Goal: Use online tool/utility

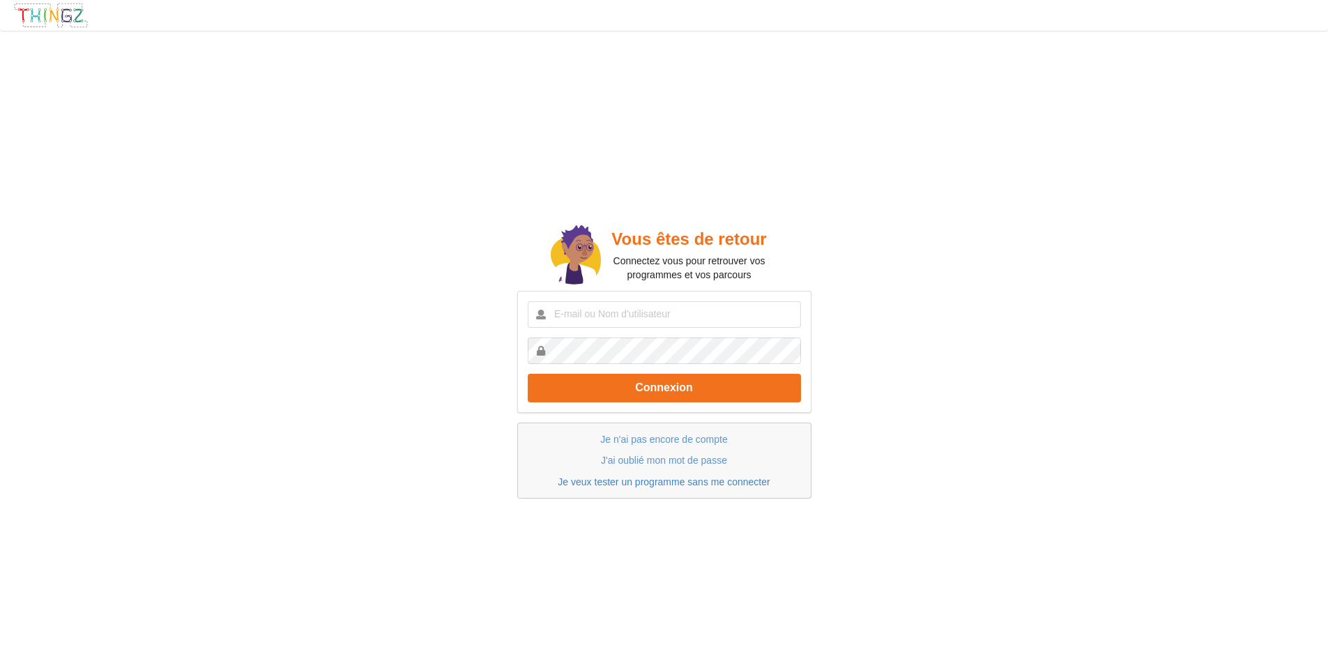
click at [648, 484] on link "Je veux tester un programme sans me connecter" at bounding box center [663, 481] width 212 height 11
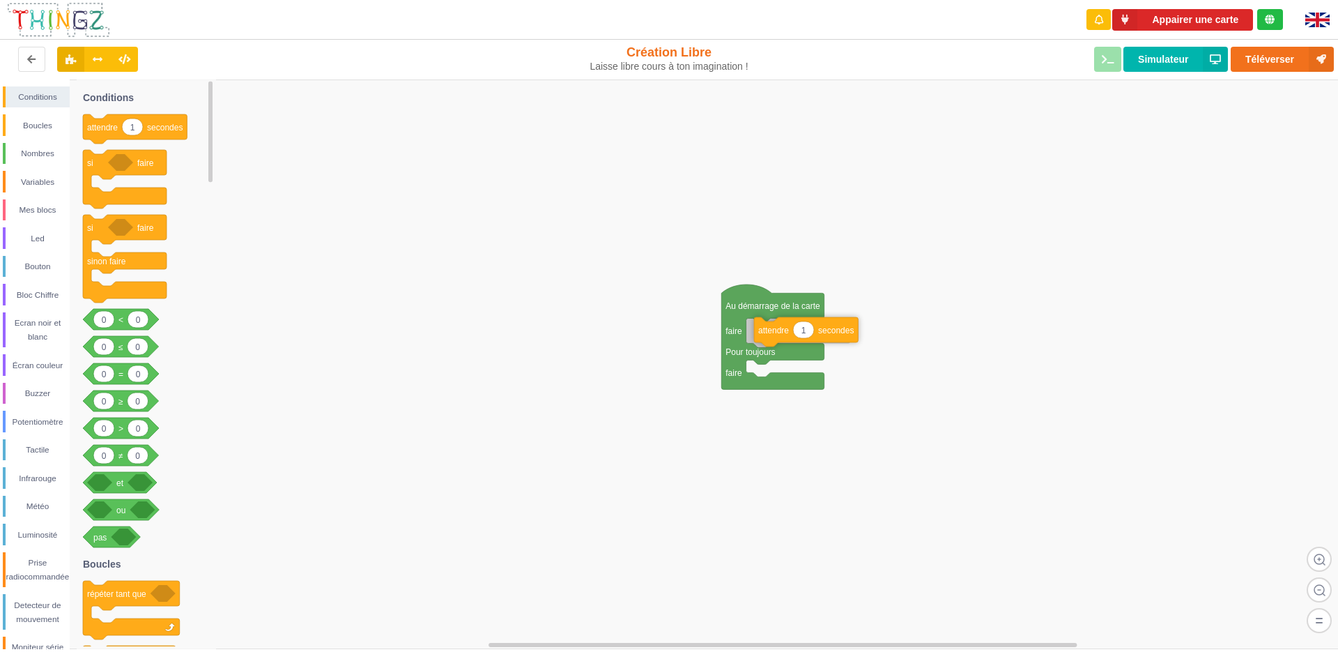
drag, startPoint x: 123, startPoint y: 129, endPoint x: 794, endPoint y: 332, distance: 701.0
click at [794, 332] on div "Conditions Boucles Nombres Variables Mes blocs Led Bouton Bloc Chiffre Ecran no…" at bounding box center [674, 363] width 1348 height 569
click at [43, 392] on div "Buzzer" at bounding box center [38, 393] width 64 height 14
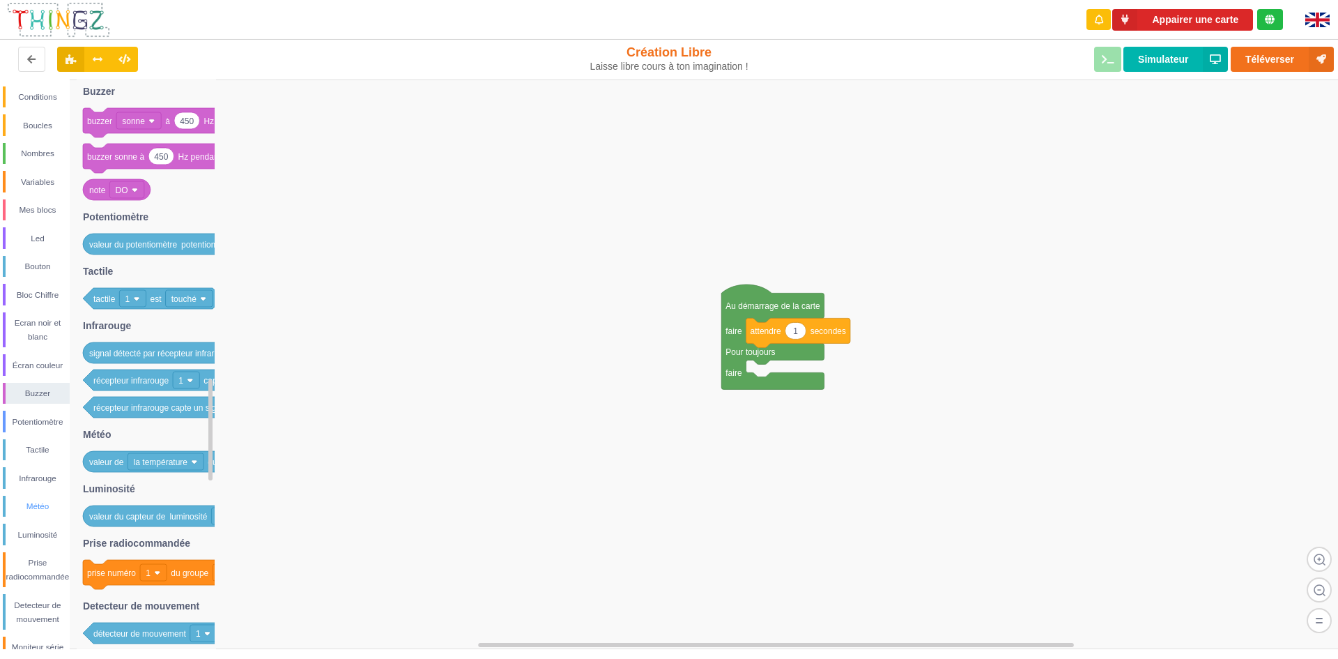
click at [36, 503] on div "Météo" at bounding box center [38, 506] width 64 height 14
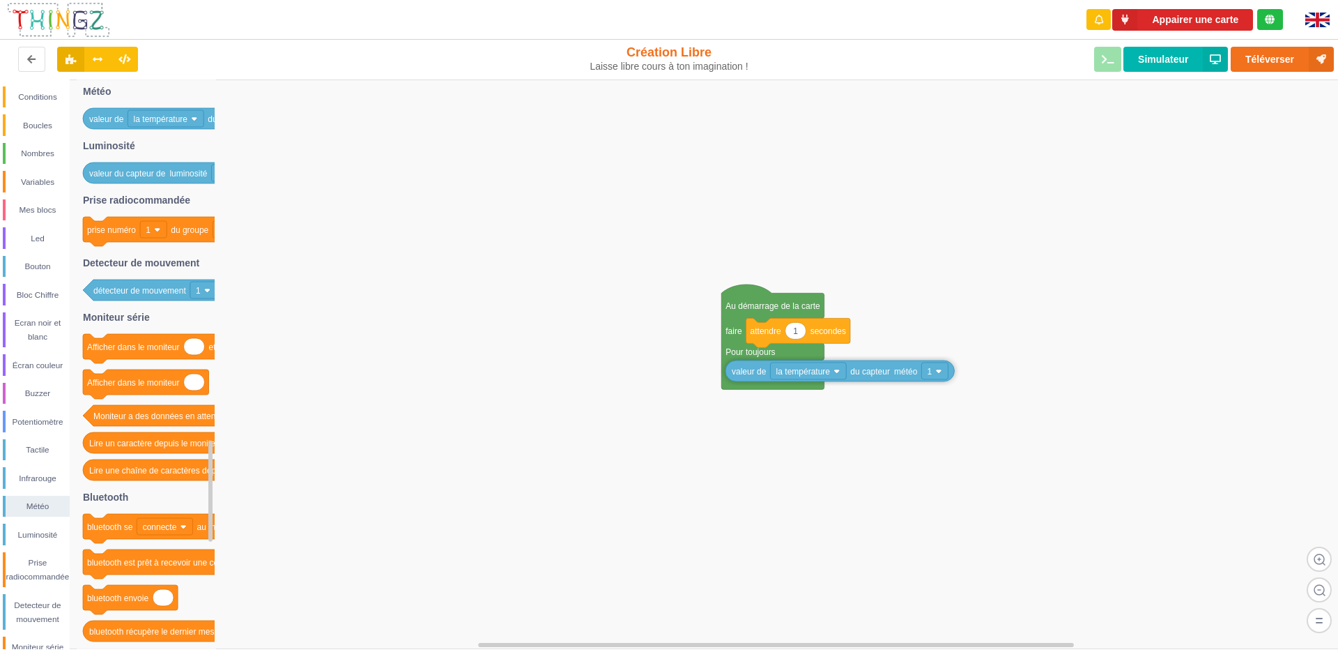
drag, startPoint x: 254, startPoint y: 124, endPoint x: 923, endPoint y: 376, distance: 715.6
click at [923, 376] on div "Conditions Boucles Nombres Variables Mes blocs Led Bouton Bloc Chiffre Ecran no…" at bounding box center [674, 363] width 1348 height 569
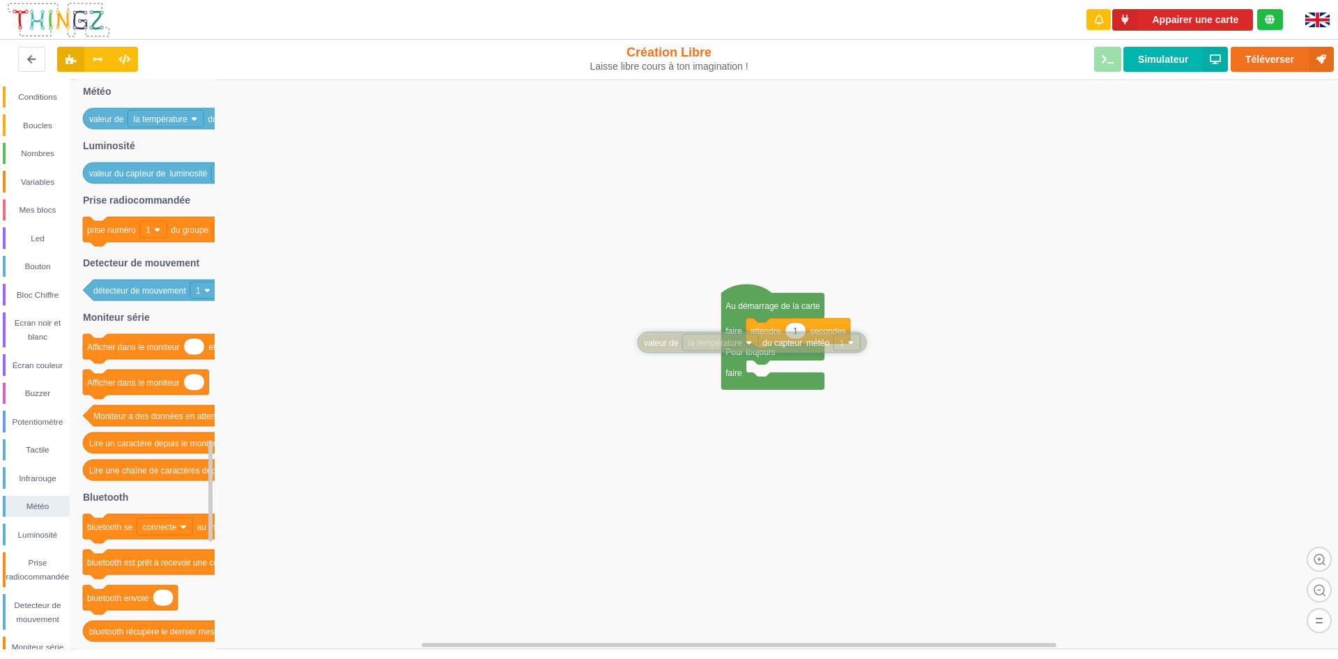
drag, startPoint x: 808, startPoint y: 375, endPoint x: 582, endPoint y: 332, distance: 229.9
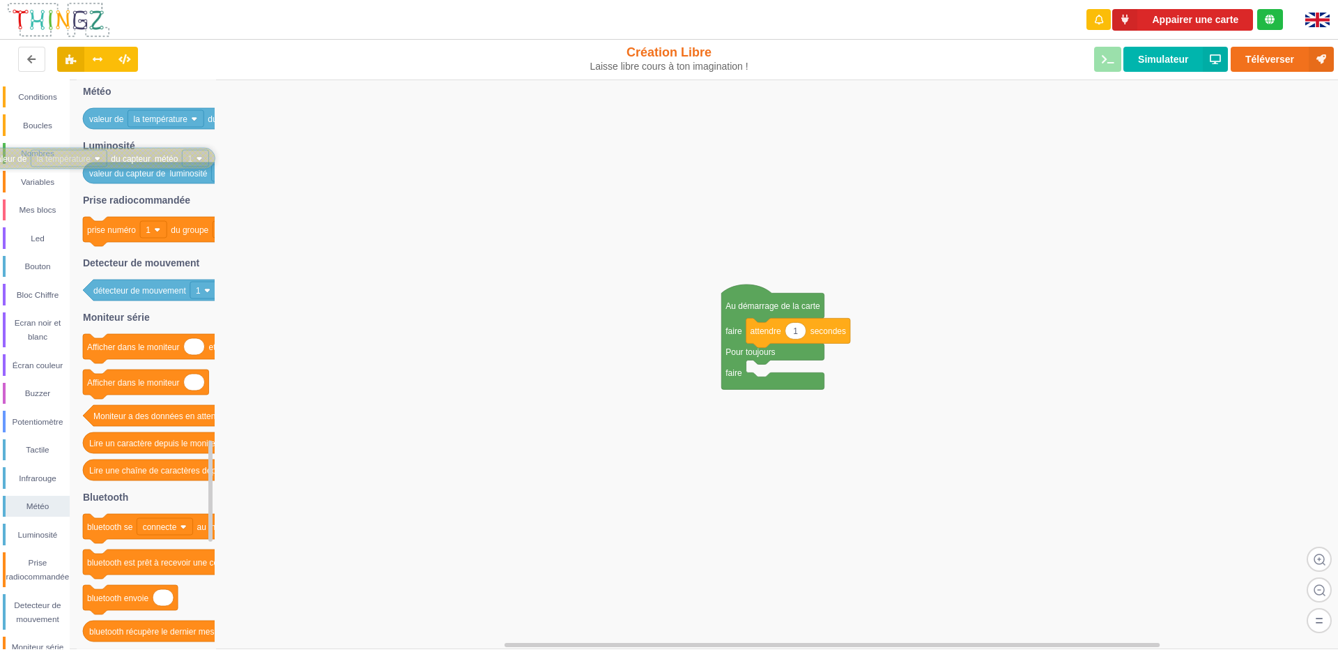
drag, startPoint x: 593, startPoint y: 321, endPoint x: 50, endPoint y: 151, distance: 569.1
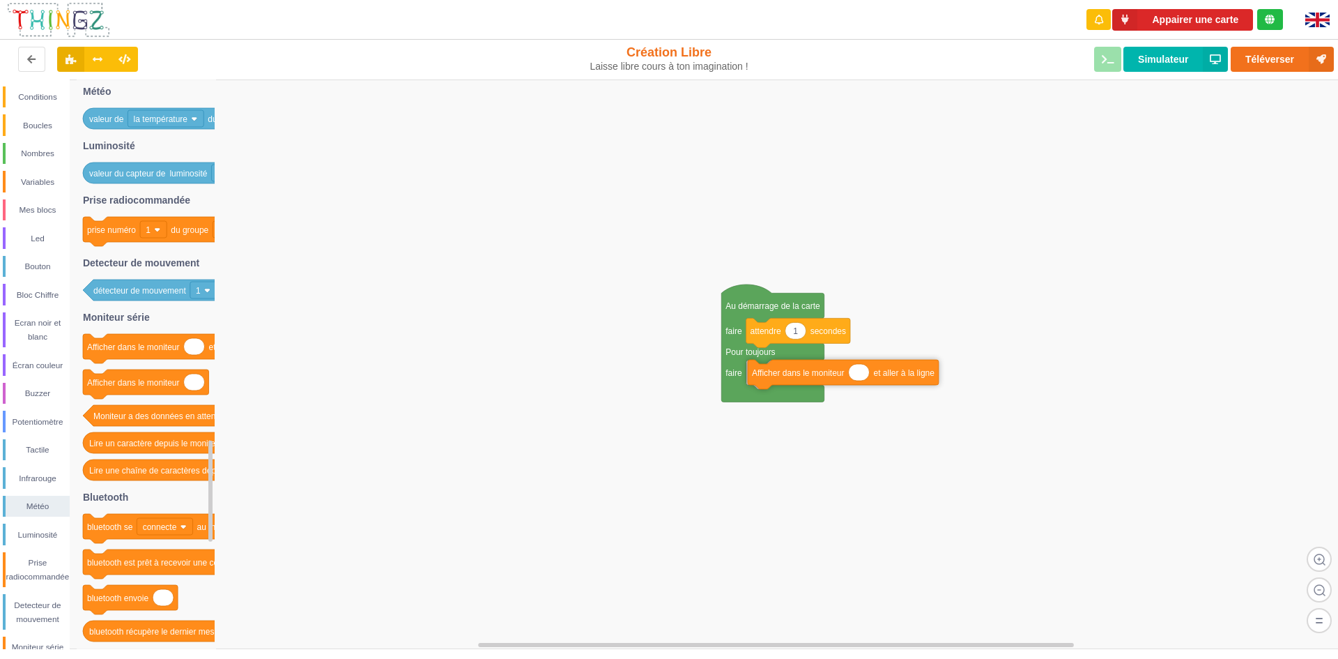
drag, startPoint x: 107, startPoint y: 353, endPoint x: 770, endPoint y: 379, distance: 663.9
click at [770, 379] on div "Conditions Boucles Nombres Variables Mes blocs Led Bouton Bloc Chiffre Ecran no…" at bounding box center [674, 363] width 1348 height 569
click at [30, 59] on icon at bounding box center [32, 58] width 12 height 8
